Goal: Task Accomplishment & Management: Use online tool/utility

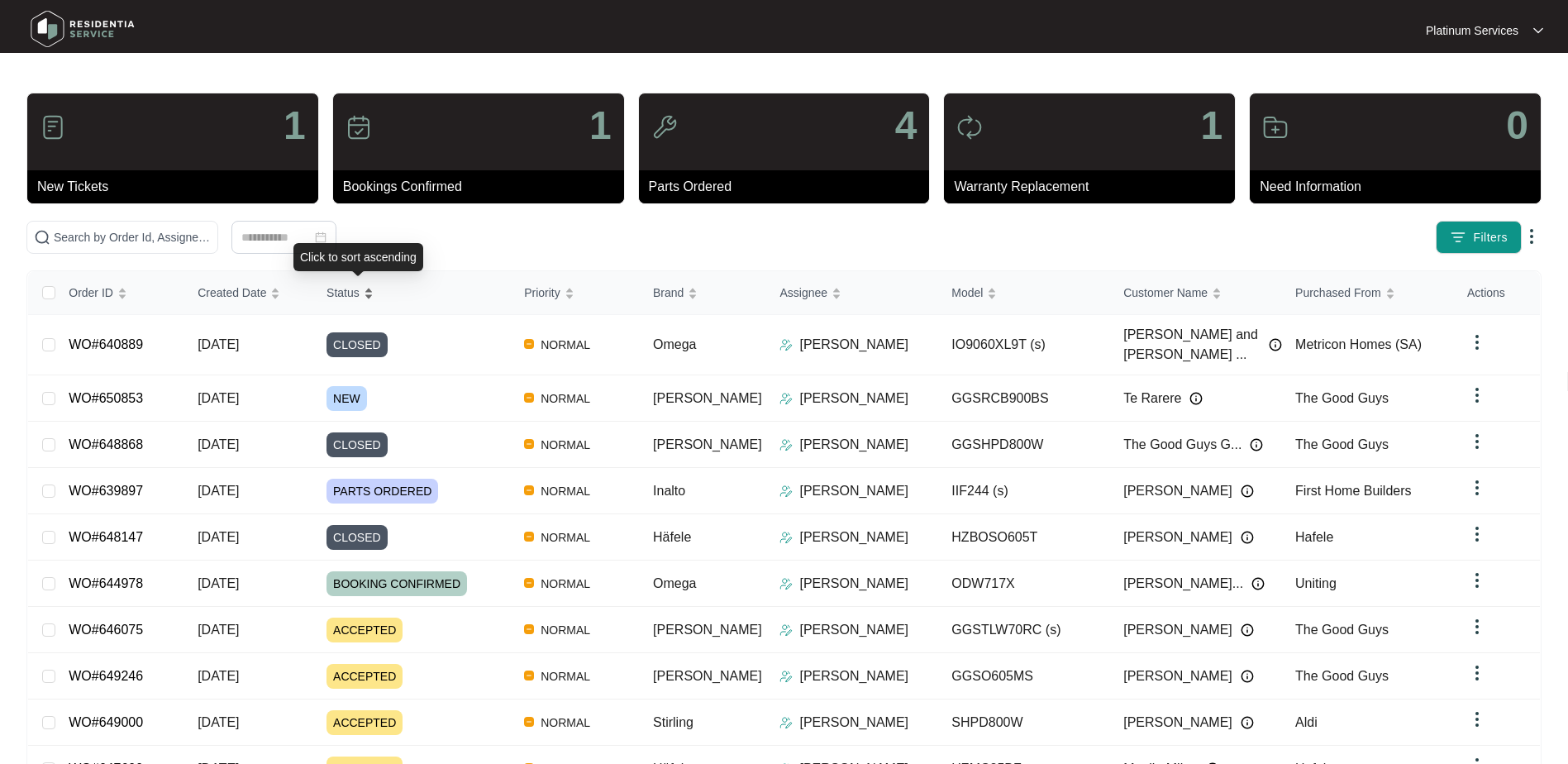
click at [360, 290] on span "Status" at bounding box center [343, 292] width 33 height 18
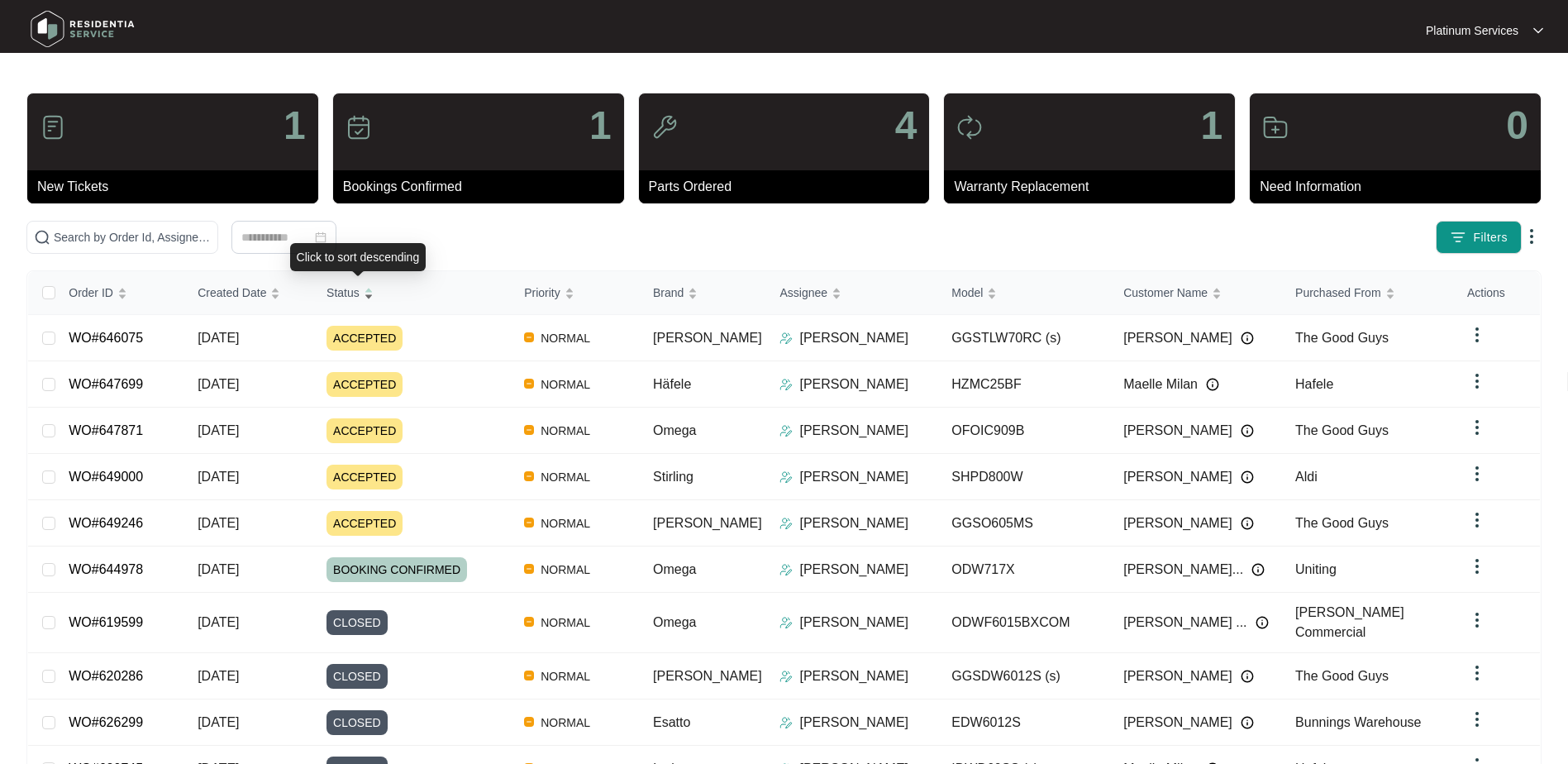
click at [360, 290] on span "Status" at bounding box center [343, 292] width 33 height 18
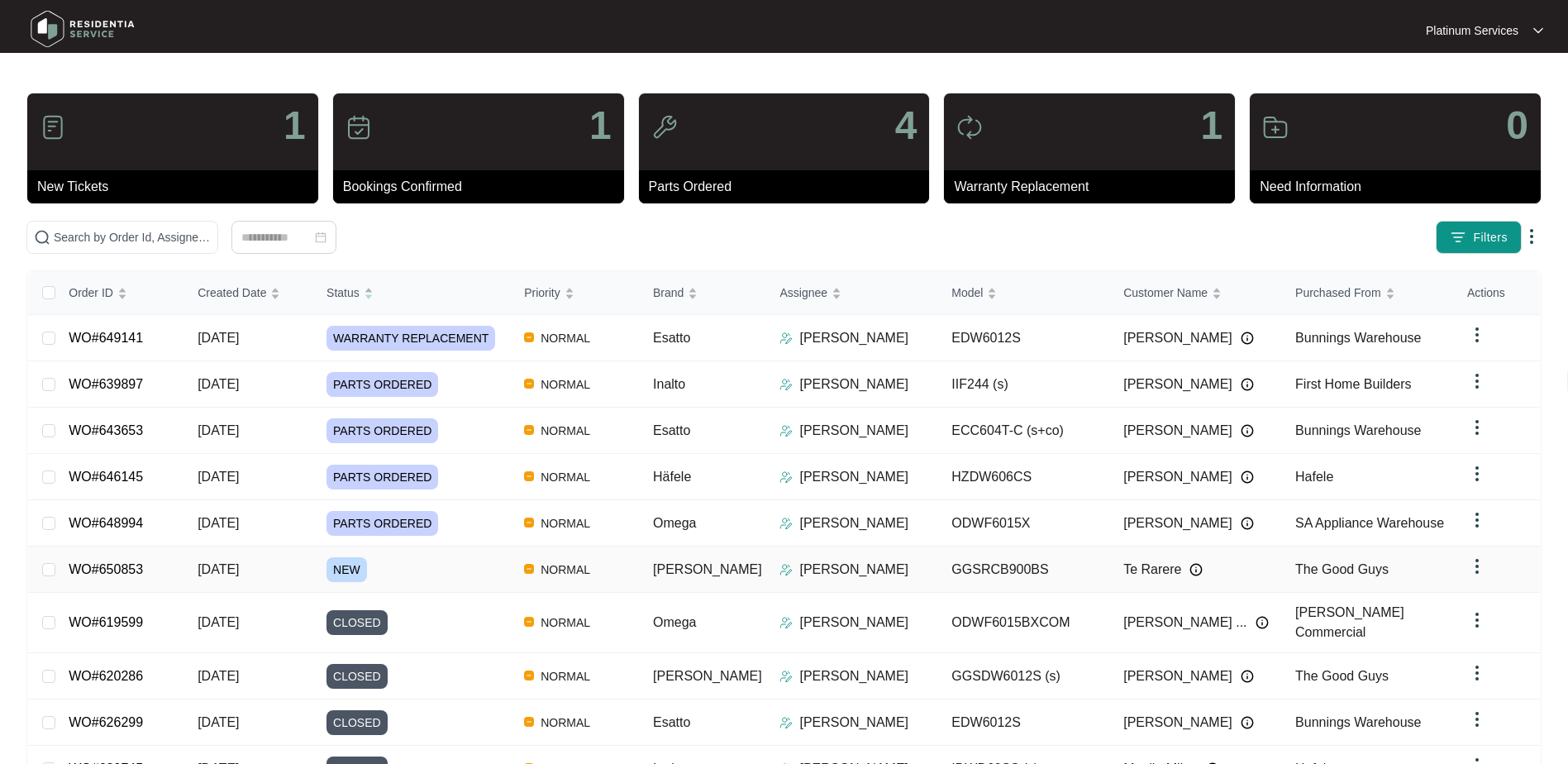
click at [360, 567] on span "NEW" at bounding box center [346, 569] width 41 height 24
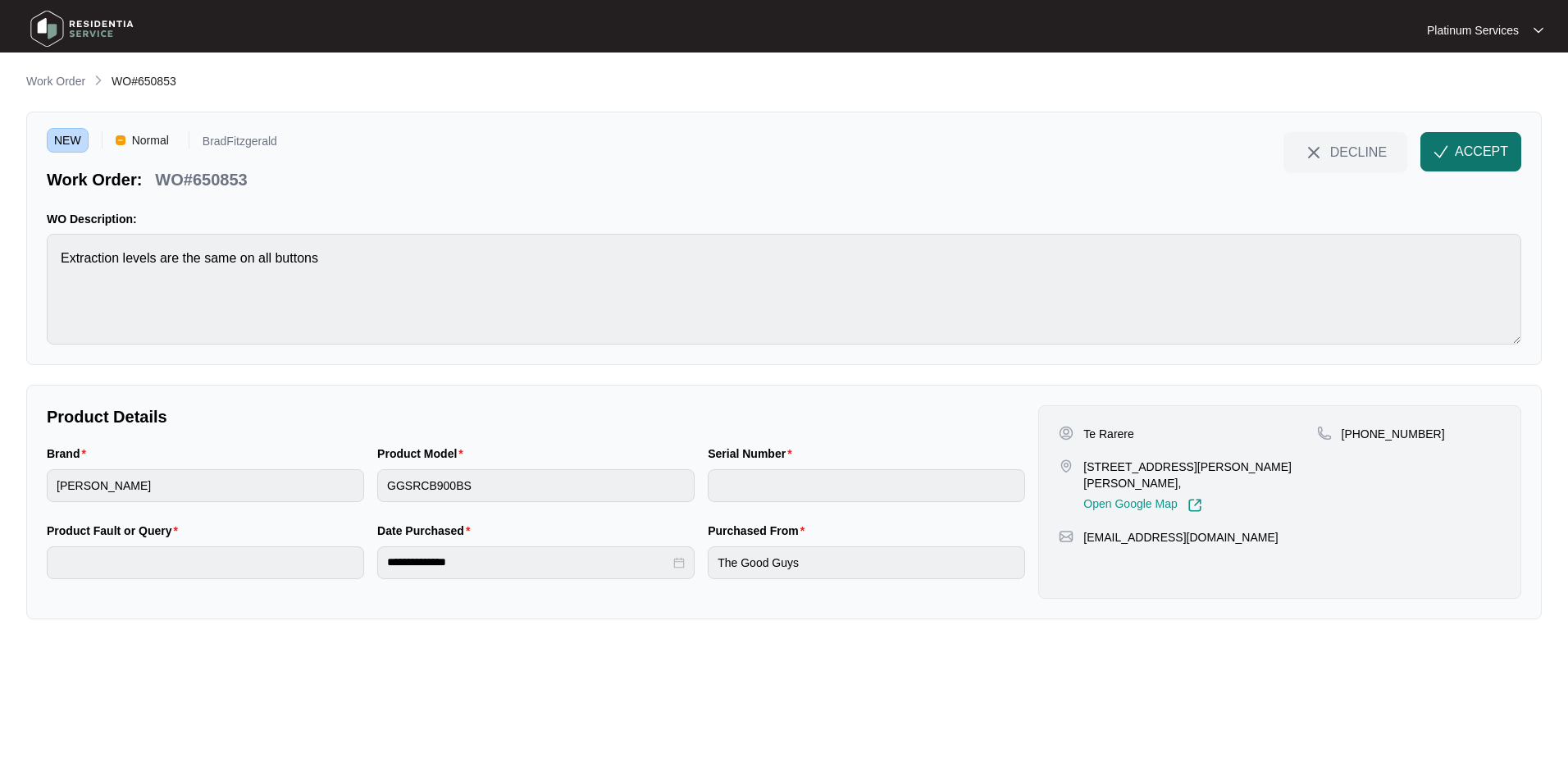
click at [1474, 155] on span "ACCEPT" at bounding box center [1481, 152] width 54 height 20
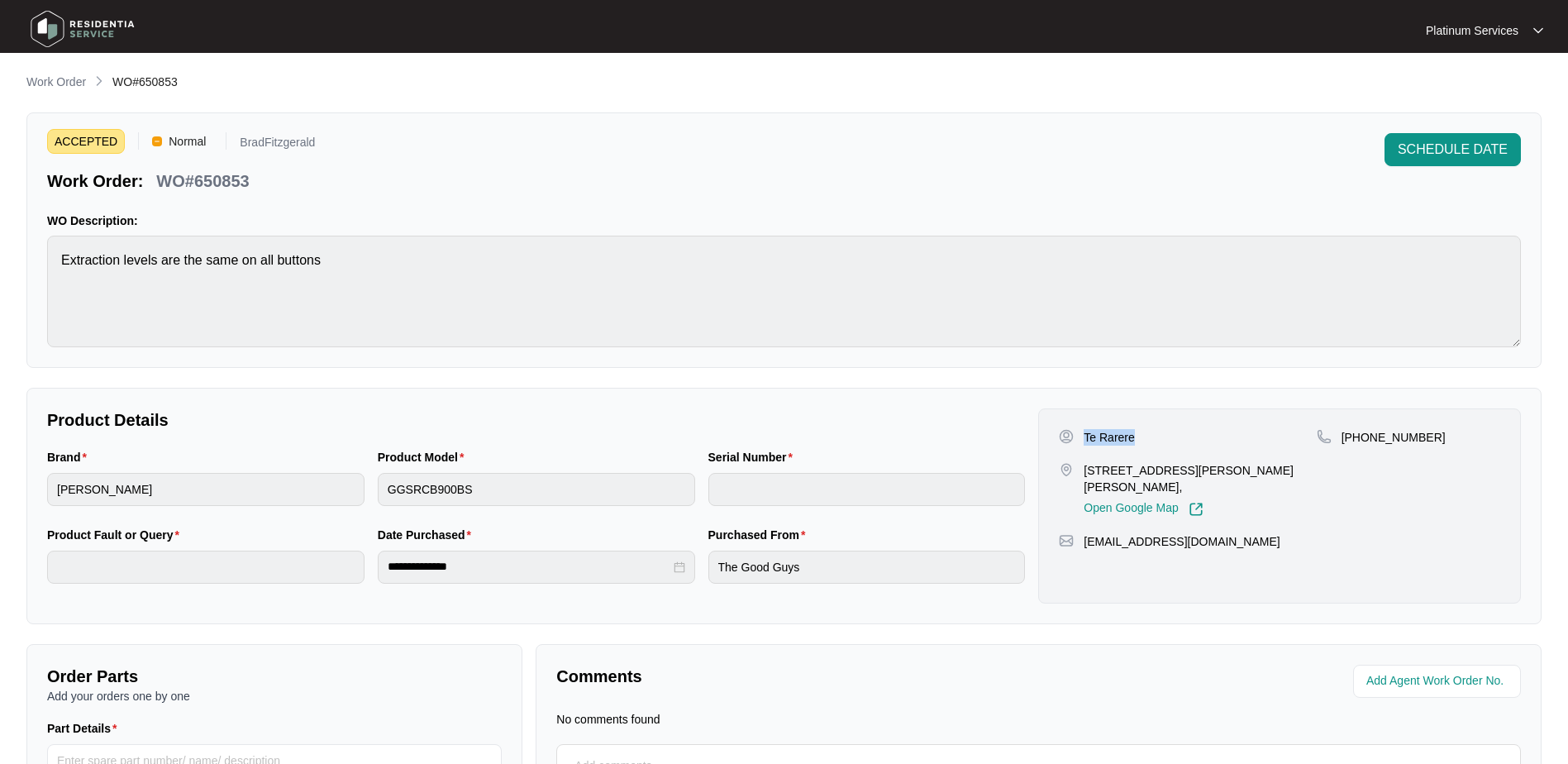
drag, startPoint x: 1147, startPoint y: 436, endPoint x: 1079, endPoint y: 442, distance: 68.3
click at [1079, 442] on div "Te Rarere" at bounding box center [1187, 437] width 257 height 16
copy p "Te Rarere"
drag, startPoint x: 1247, startPoint y: 465, endPoint x: 1085, endPoint y: 464, distance: 162.0
click at [1085, 464] on div "[STREET_ADDRESS][PERSON_NAME][PERSON_NAME], Open Google Map" at bounding box center [1187, 489] width 257 height 54
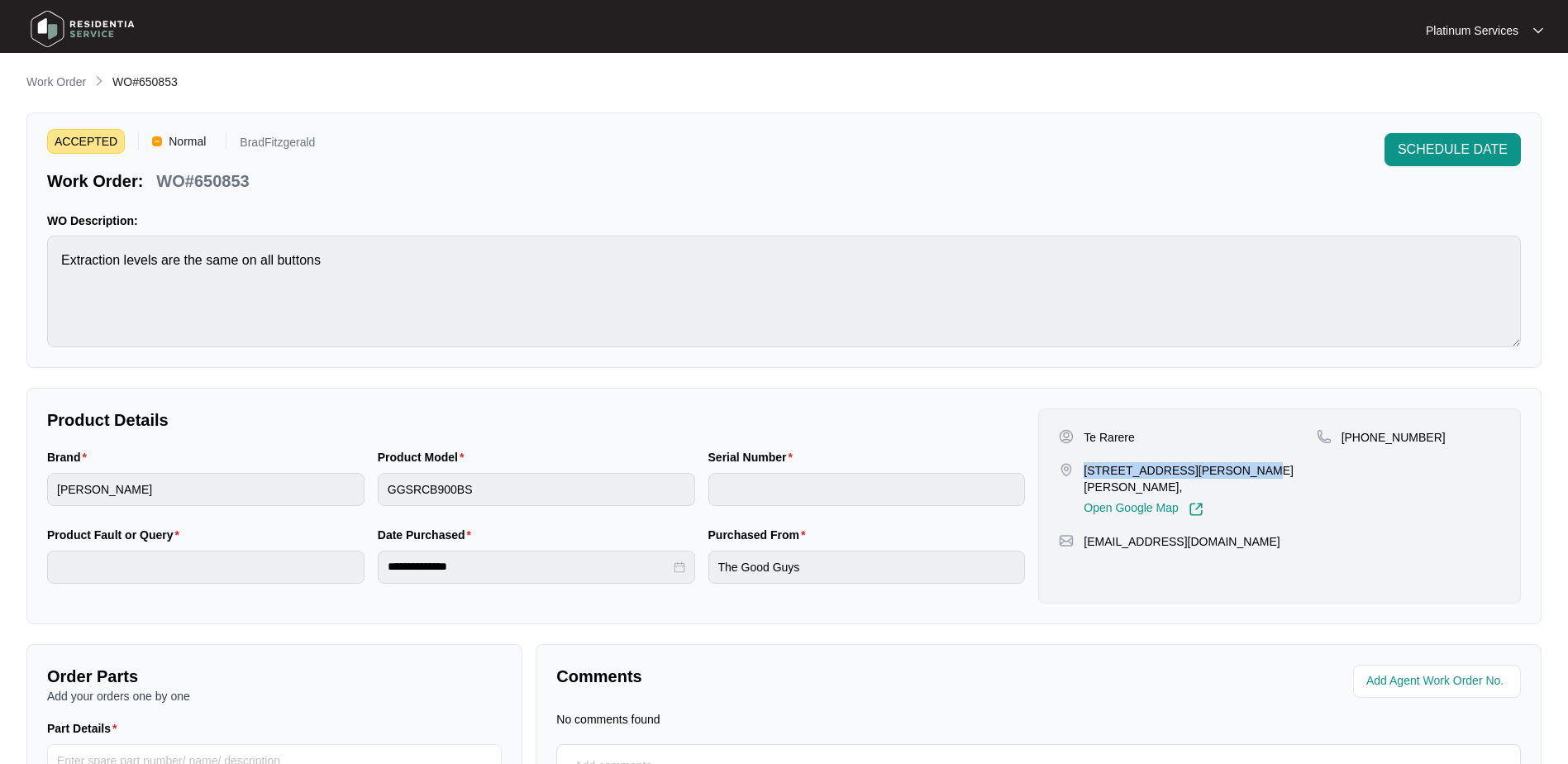
copy p "[STREET_ADDRESS][PERSON_NAME][PERSON_NAME],"
click at [1253, 533] on div "[EMAIL_ADDRESS][DOMAIN_NAME]" at bounding box center [1279, 541] width 441 height 16
drag, startPoint x: 1246, startPoint y: 528, endPoint x: 1081, endPoint y: 526, distance: 165.0
click at [1081, 533] on div "[EMAIL_ADDRESS][DOMAIN_NAME]" at bounding box center [1279, 541] width 441 height 16
copy p "[EMAIL_ADDRESS][DOMAIN_NAME]"
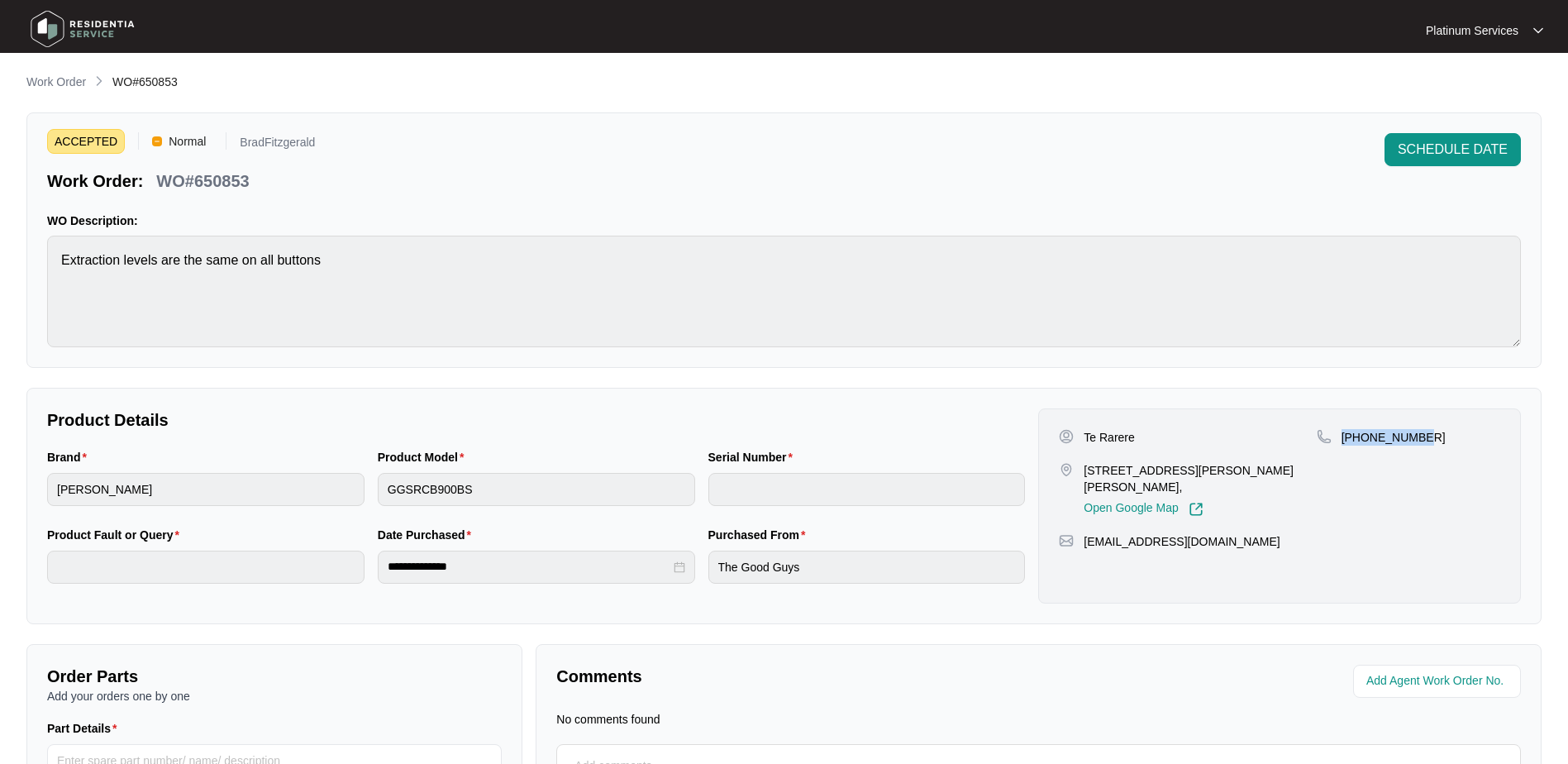
drag, startPoint x: 1429, startPoint y: 432, endPoint x: 1342, endPoint y: 442, distance: 87.6
click at [1342, 442] on div "[PHONE_NUMBER]" at bounding box center [1408, 437] width 183 height 16
copy p "[PHONE_NUMBER]"
drag, startPoint x: 264, startPoint y: 184, endPoint x: 197, endPoint y: 191, distance: 67.4
click at [197, 191] on div "Work Order: WO#650853" at bounding box center [180, 178] width 268 height 29
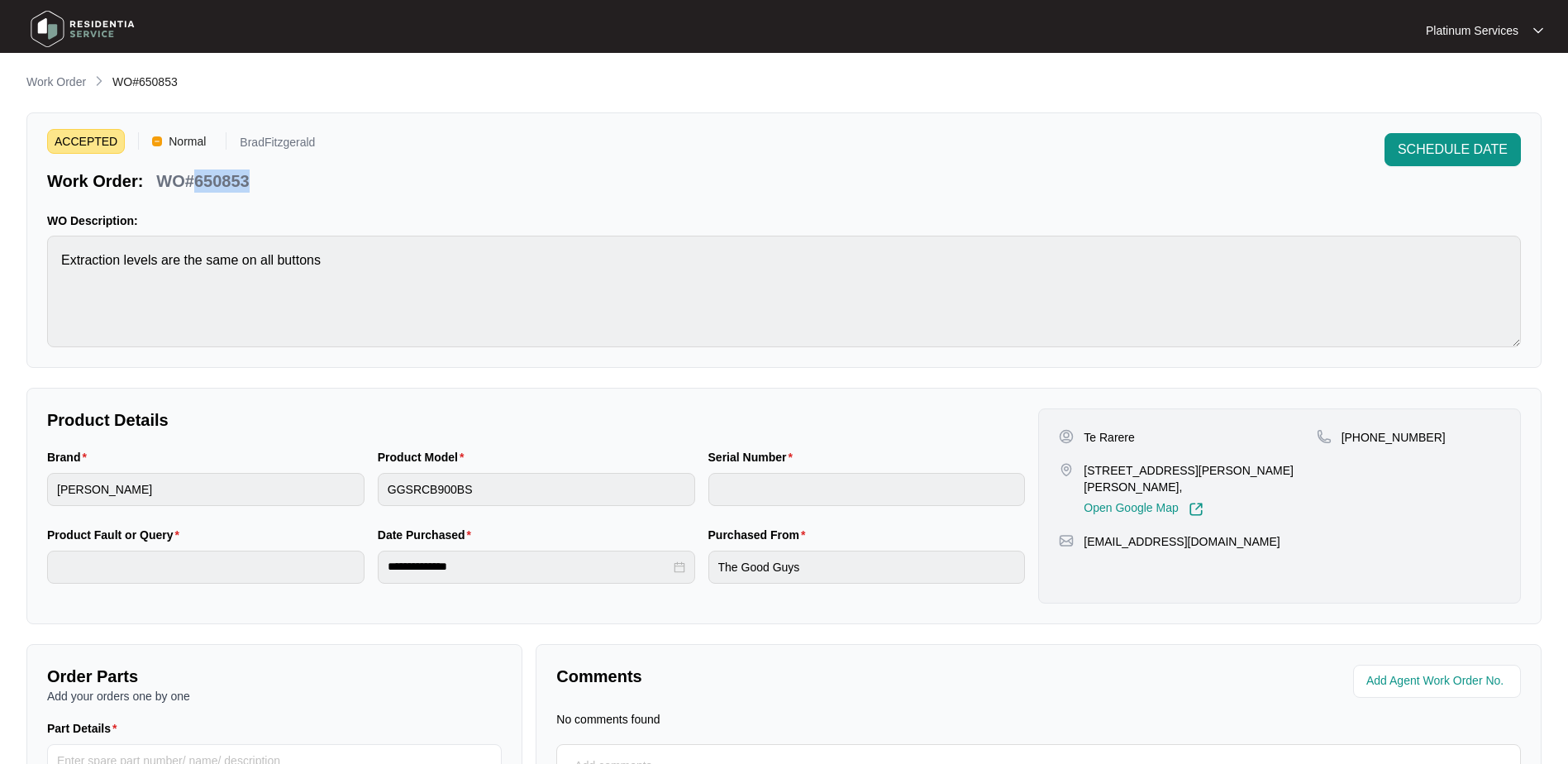
copy p "650853"
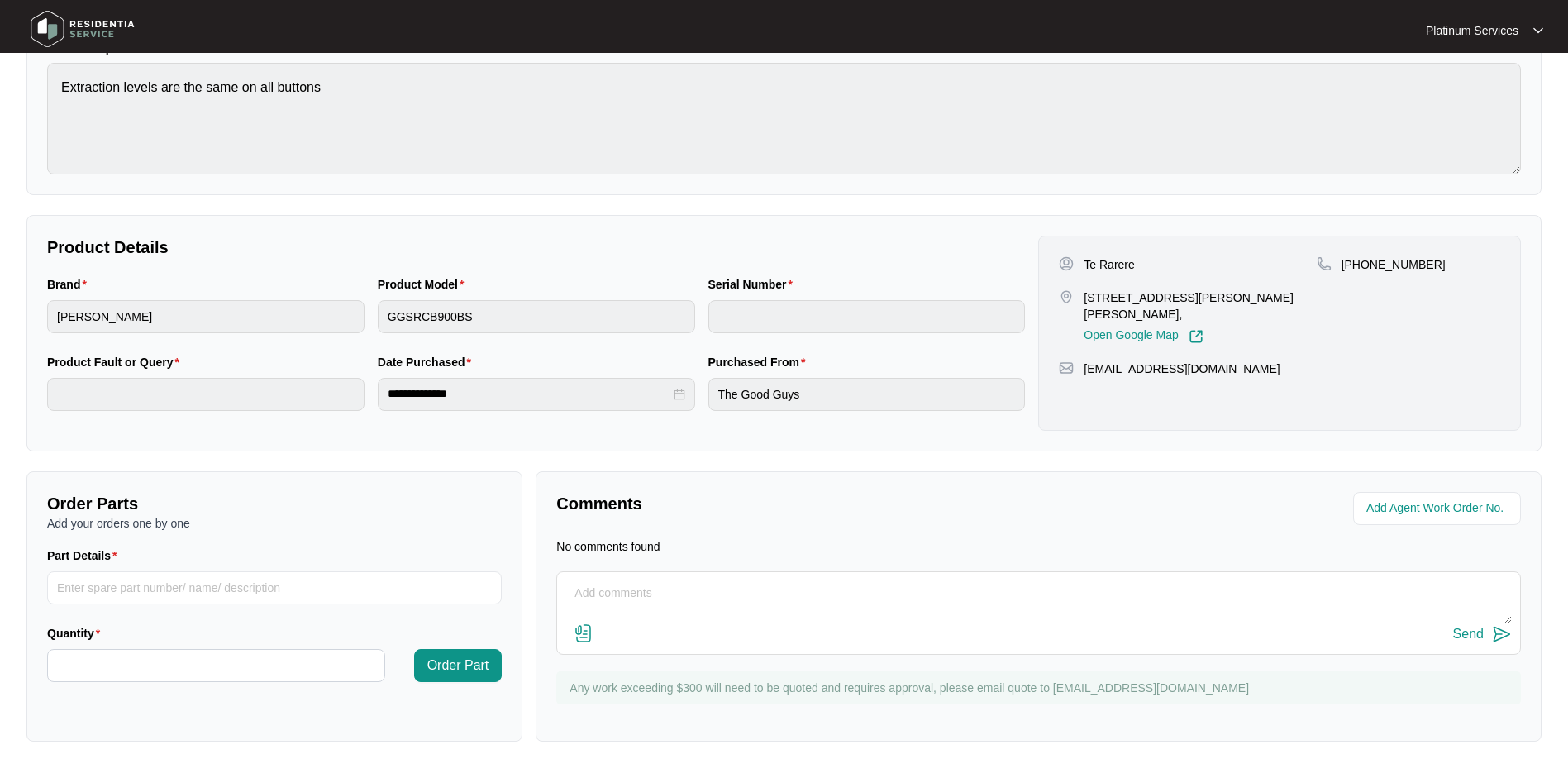
scroll to position [178, 0]
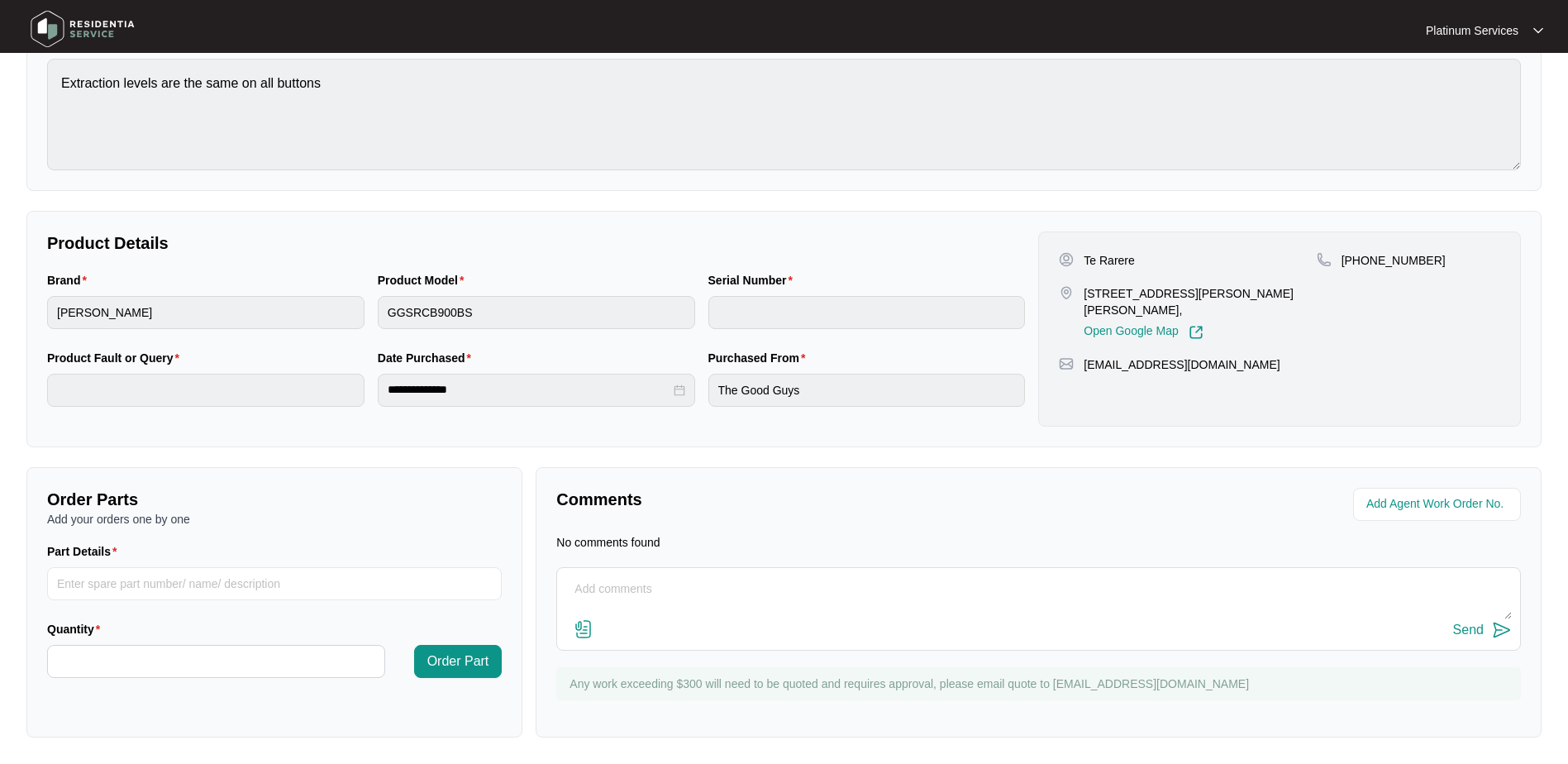
click at [659, 591] on textarea at bounding box center [1038, 598] width 946 height 43
click at [906, 612] on textarea "Hi Team, Can you please send through the parts list / exploded view" at bounding box center [1038, 598] width 946 height 43
type textarea "Hi Team, Can you please send through the parts list / exploded view."
click at [1505, 626] on img at bounding box center [1502, 630] width 20 height 20
